Goal: Find contact information

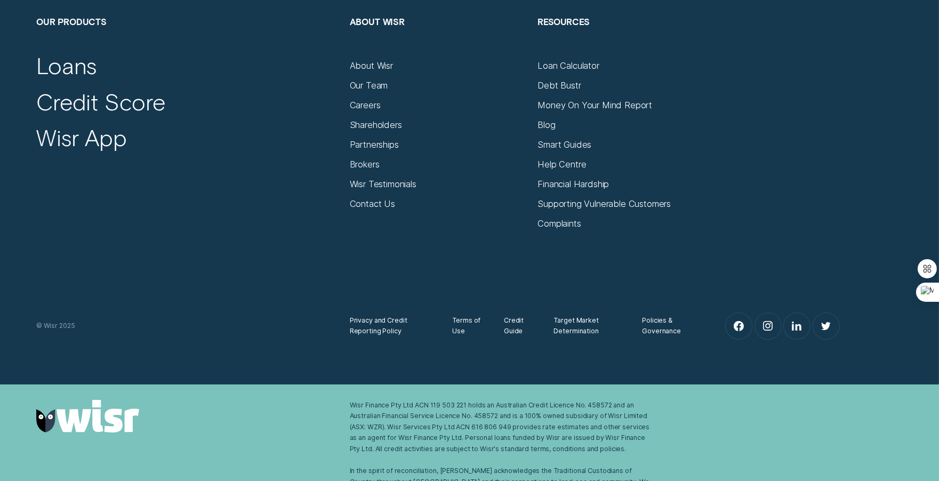
scroll to position [4332, 0]
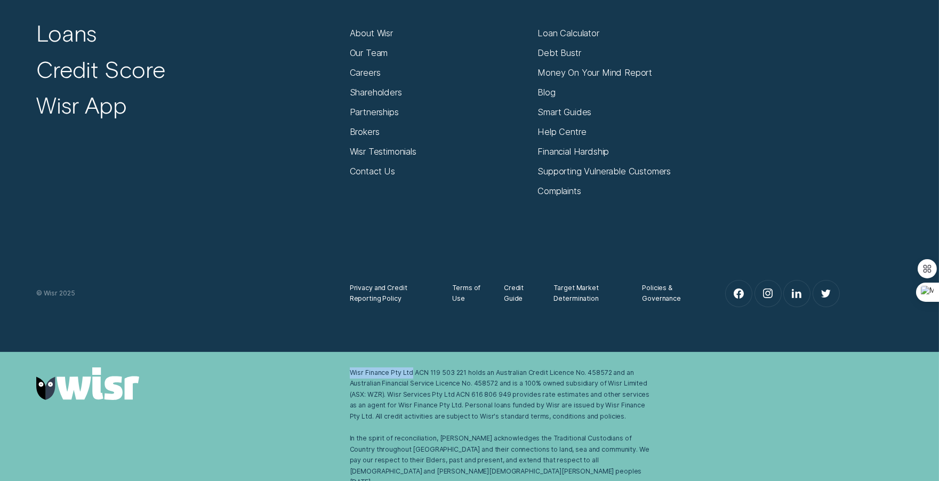
drag, startPoint x: 348, startPoint y: 374, endPoint x: 413, endPoint y: 373, distance: 65.0
click at [413, 373] on div "Wisr Finance Pty Ltd ACN 119 503 221 holds an Australian Credit Licence No. 458…" at bounding box center [500, 427] width 313 height 120
copy div "Wisr Finance Pty Ltd"
click at [289, 387] on link at bounding box center [187, 383] width 302 height 33
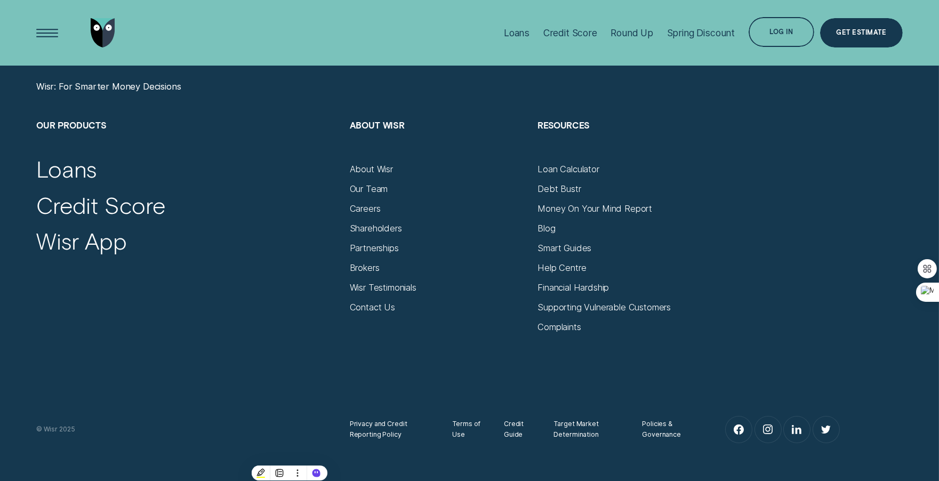
scroll to position [4163, 0]
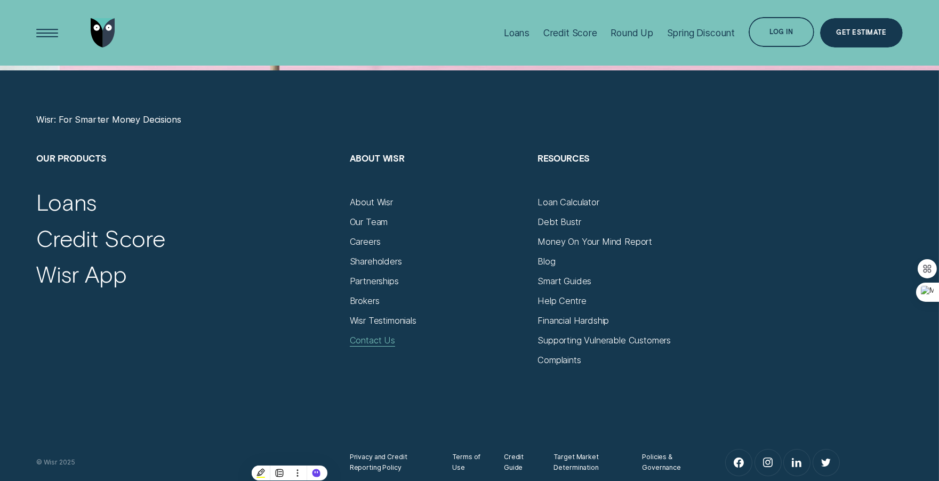
click at [364, 338] on div "Contact Us" at bounding box center [372, 340] width 45 height 11
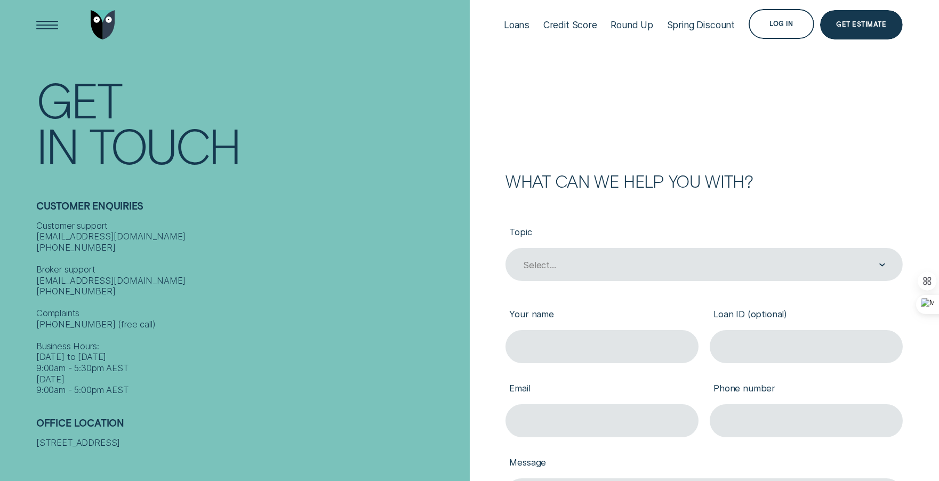
scroll to position [17, 0]
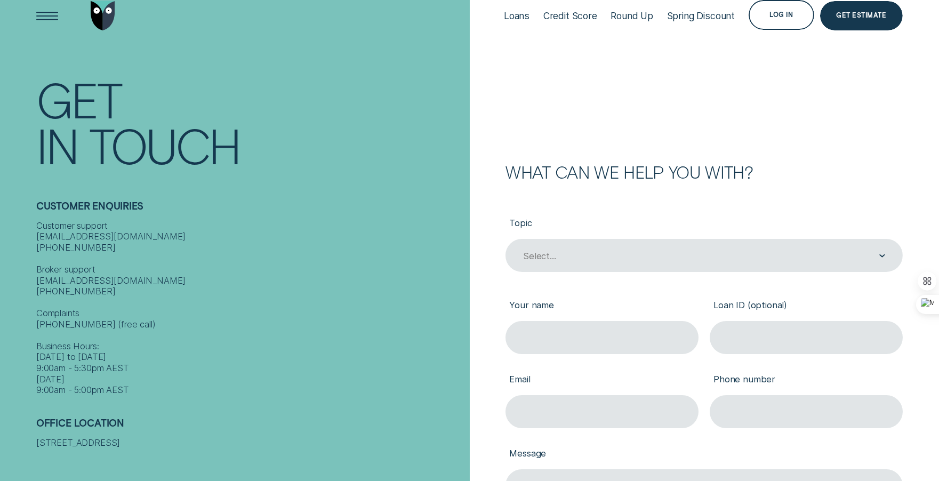
drag, startPoint x: 37, startPoint y: 429, endPoint x: 121, endPoint y: 439, distance: 84.8
click at [121, 439] on div "[STREET_ADDRESS]" at bounding box center [249, 442] width 427 height 11
copy div "[STREET_ADDRESS]"
